Goal: Use online tool/utility: Utilize a website feature to perform a specific function

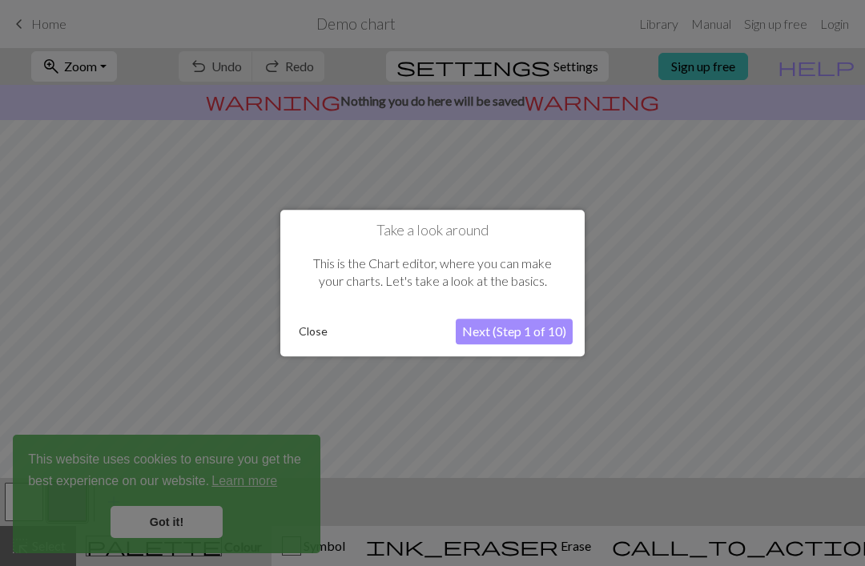
click at [320, 332] on button "Close" at bounding box center [313, 331] width 42 height 24
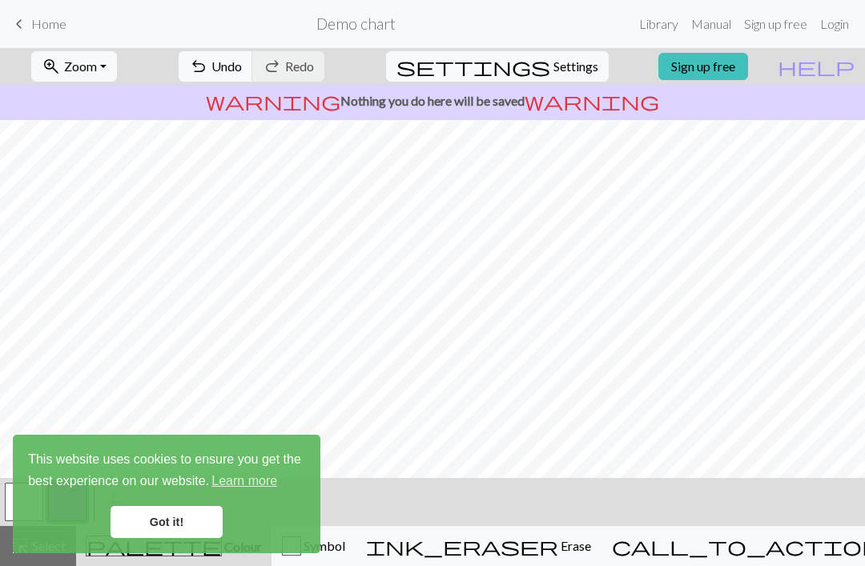
click at [272, 480] on link "Learn more" at bounding box center [244, 481] width 70 height 24
click at [200, 521] on link "Got it!" at bounding box center [167, 522] width 112 height 32
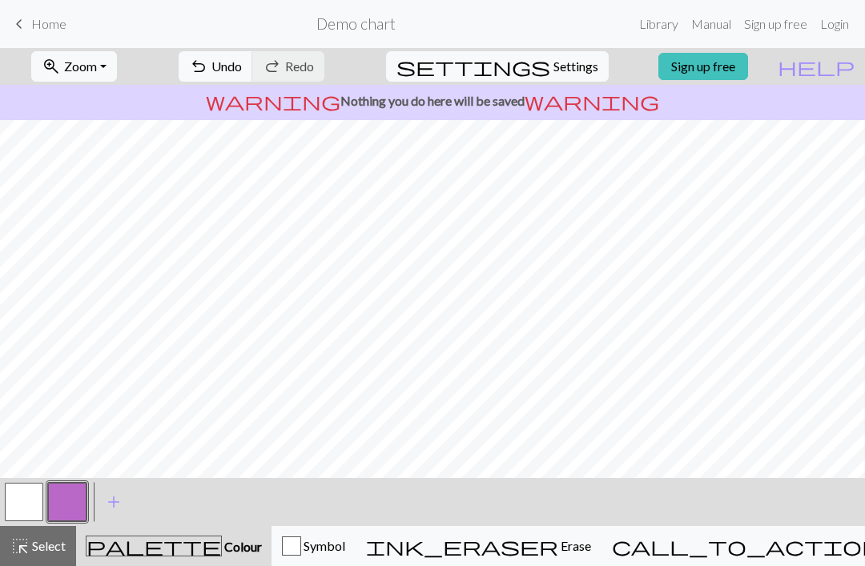
click at [66, 549] on div "highlight_alt Select Select" at bounding box center [37, 545] width 55 height 19
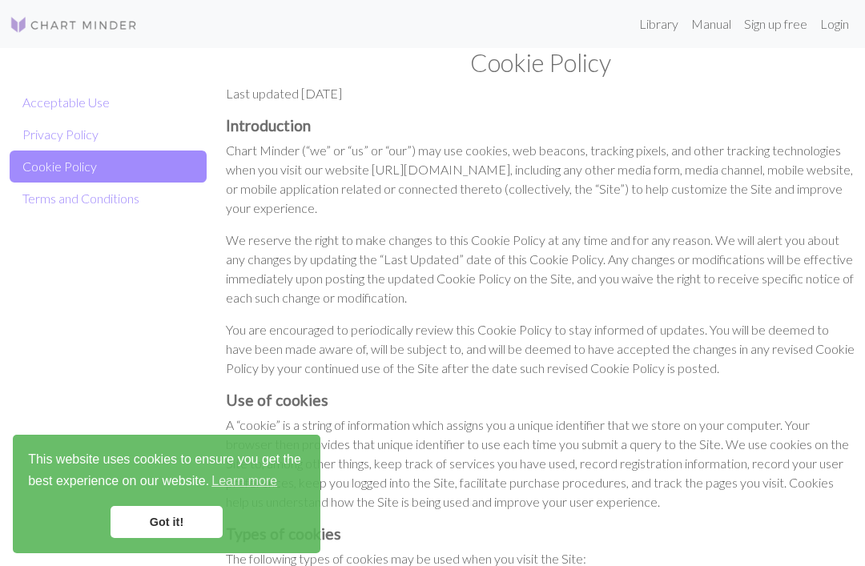
click at [177, 536] on link "Got it!" at bounding box center [167, 522] width 112 height 32
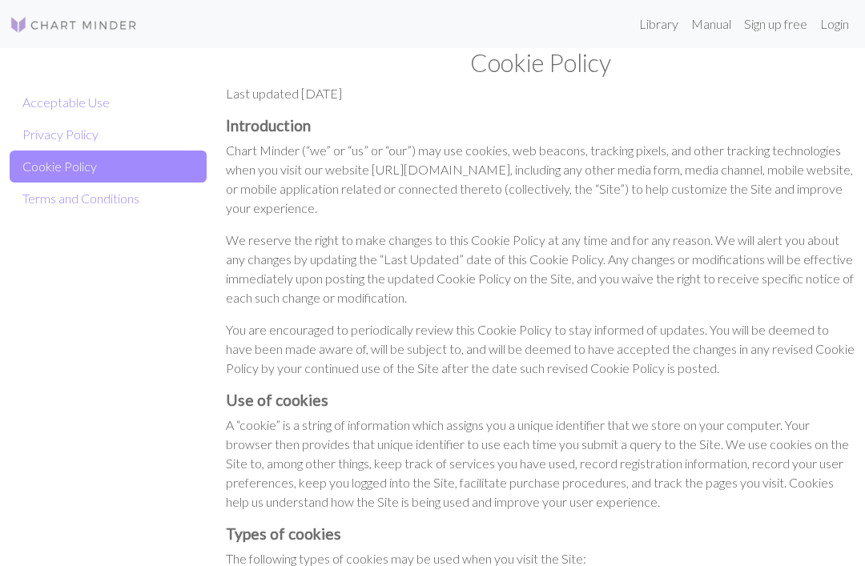
click at [175, 523] on link "Got it!" at bounding box center [167, 522] width 112 height 32
click at [354, 188] on p "Chart Minder (“we” or “us” or “our”) may use cookies, web beacons, tracking pix…" at bounding box center [540, 179] width 629 height 77
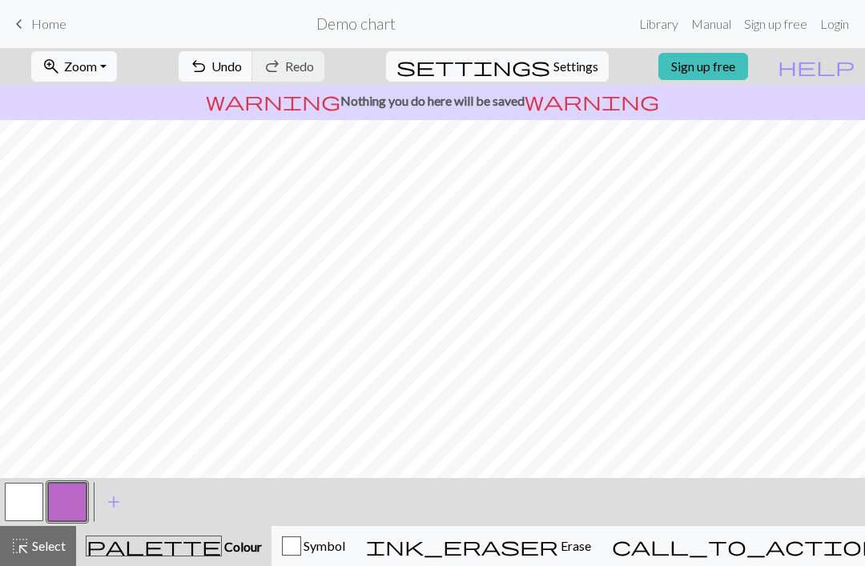
click at [30, 499] on button "button" at bounding box center [24, 502] width 38 height 38
click at [586, 516] on div "< > add Add a colour" at bounding box center [432, 502] width 865 height 48
click at [242, 71] on span "Undo" at bounding box center [226, 65] width 30 height 15
click at [253, 75] on button "undo Undo Undo" at bounding box center [216, 66] width 74 height 30
click at [288, 75] on div "undo Undo Undo redo Redo Redo" at bounding box center [252, 66] width 170 height 37
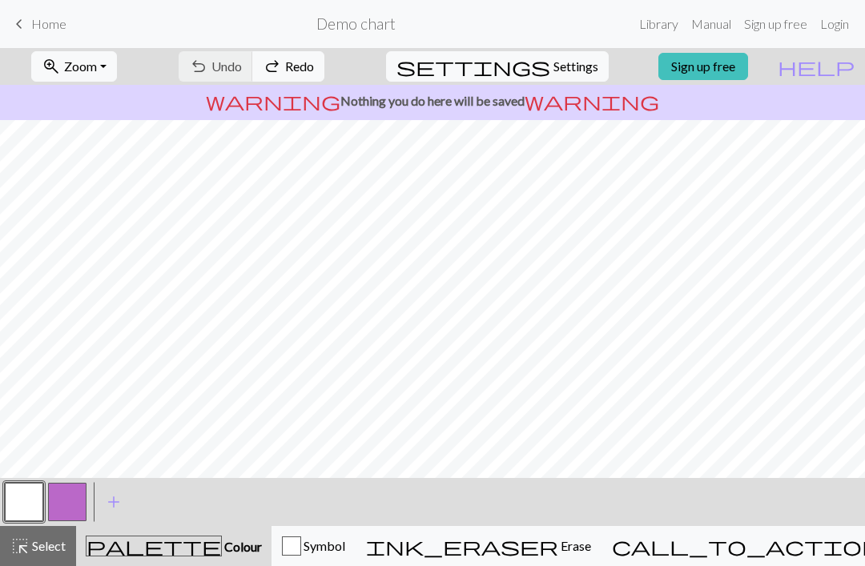
click at [284, 64] on div "undo Undo Undo redo Redo Redo" at bounding box center [252, 66] width 170 height 37
click at [291, 73] on div "undo Undo Undo redo Redo Redo" at bounding box center [252, 66] width 170 height 37
